Goal: Information Seeking & Learning: Learn about a topic

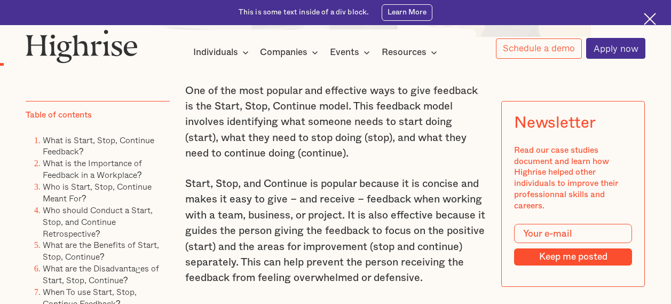
scroll to position [694, 0]
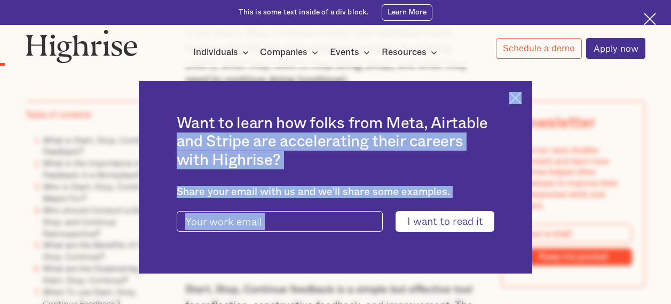
drag, startPoint x: 528, startPoint y: 97, endPoint x: 520, endPoint y: 96, distance: 8.1
click at [525, 97] on div "Want to learn how folks from Meta, Airtable and Stripe are accelerating their c…" at bounding box center [335, 177] width 393 height 192
click at [518, 92] on img at bounding box center [515, 98] width 12 height 12
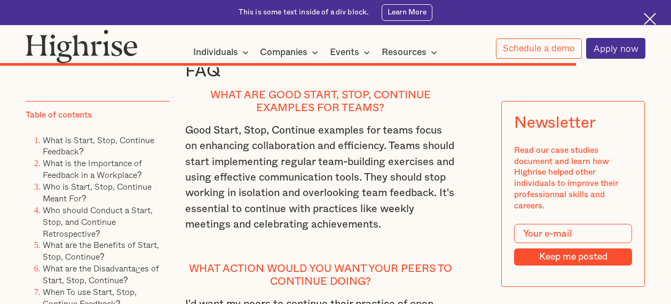
scroll to position [7206, 0]
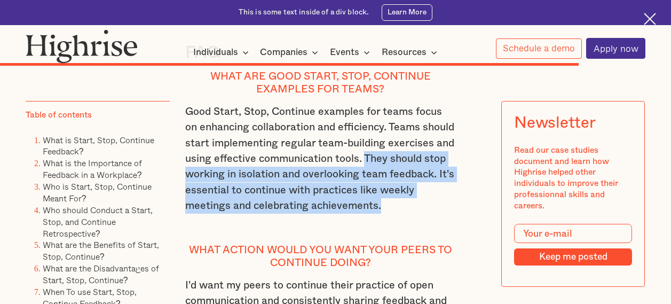
drag, startPoint x: 365, startPoint y: 176, endPoint x: 387, endPoint y: 231, distance: 59.2
click at [387, 230] on p "Good Start, Stop, Continue examples for teams focus on enhancing collaboration …" at bounding box center [320, 166] width 271 height 125
copy p "They should stop working in isolation and overlooking team feedback. It's essen…"
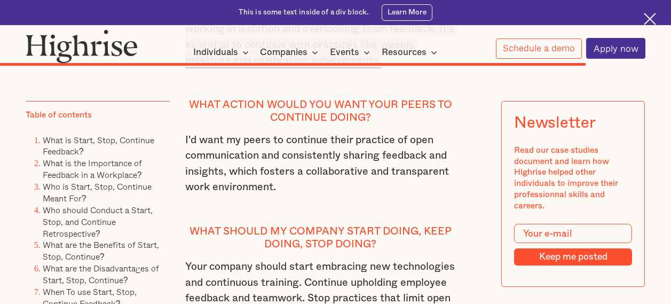
scroll to position [7366, 0]
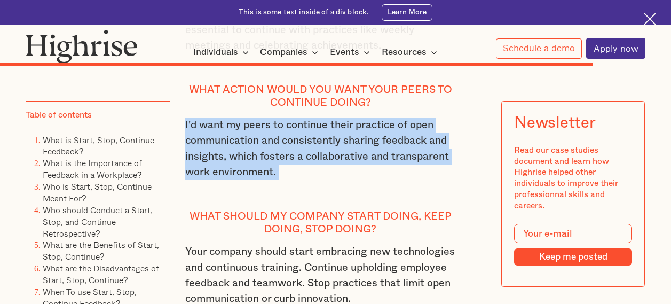
drag, startPoint x: 183, startPoint y: 144, endPoint x: 311, endPoint y: 203, distance: 140.7
click at [311, 196] on p "I'd want my peers to continue their practice of open communication and consiste…" at bounding box center [320, 156] width 271 height 78
copy p "I'd want my peers to continue their practice of open communication and consiste…"
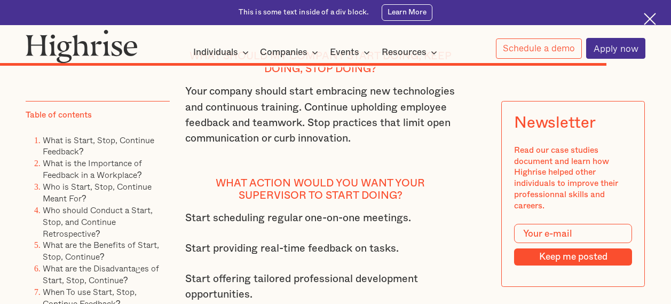
scroll to position [7473, 0]
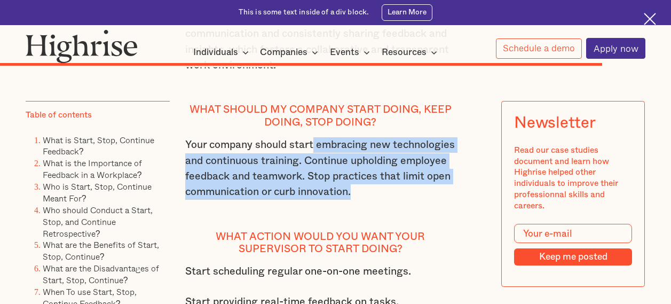
drag, startPoint x: 314, startPoint y: 167, endPoint x: 428, endPoint y: 221, distance: 126.1
click at [428, 216] on p "Your company should start embracing new technologies and continuous training. C…" at bounding box center [320, 176] width 271 height 78
copy p "embracing new technologies and continuous training. Continue upholding employee…"
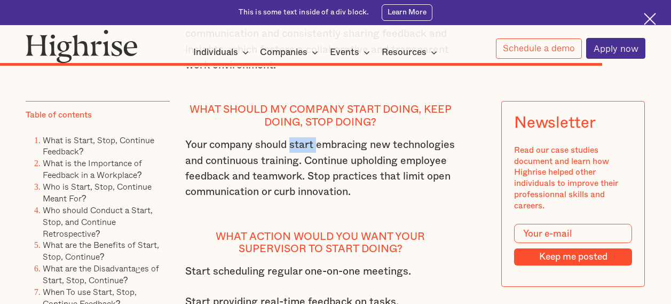
drag, startPoint x: 291, startPoint y: 167, endPoint x: 319, endPoint y: 166, distance: 27.2
click at [319, 166] on p "Your company should start embracing new technologies and continuous training. C…" at bounding box center [320, 176] width 271 height 78
copy p "start"
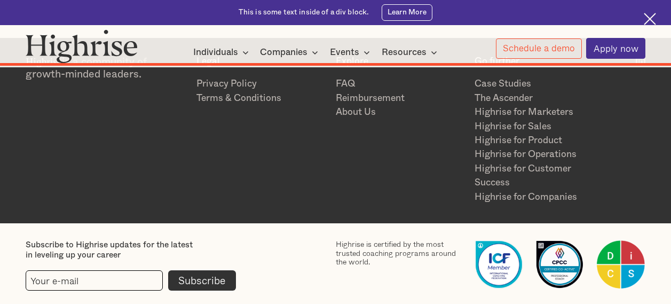
scroll to position [8768, 0]
